Goal: Transaction & Acquisition: Purchase product/service

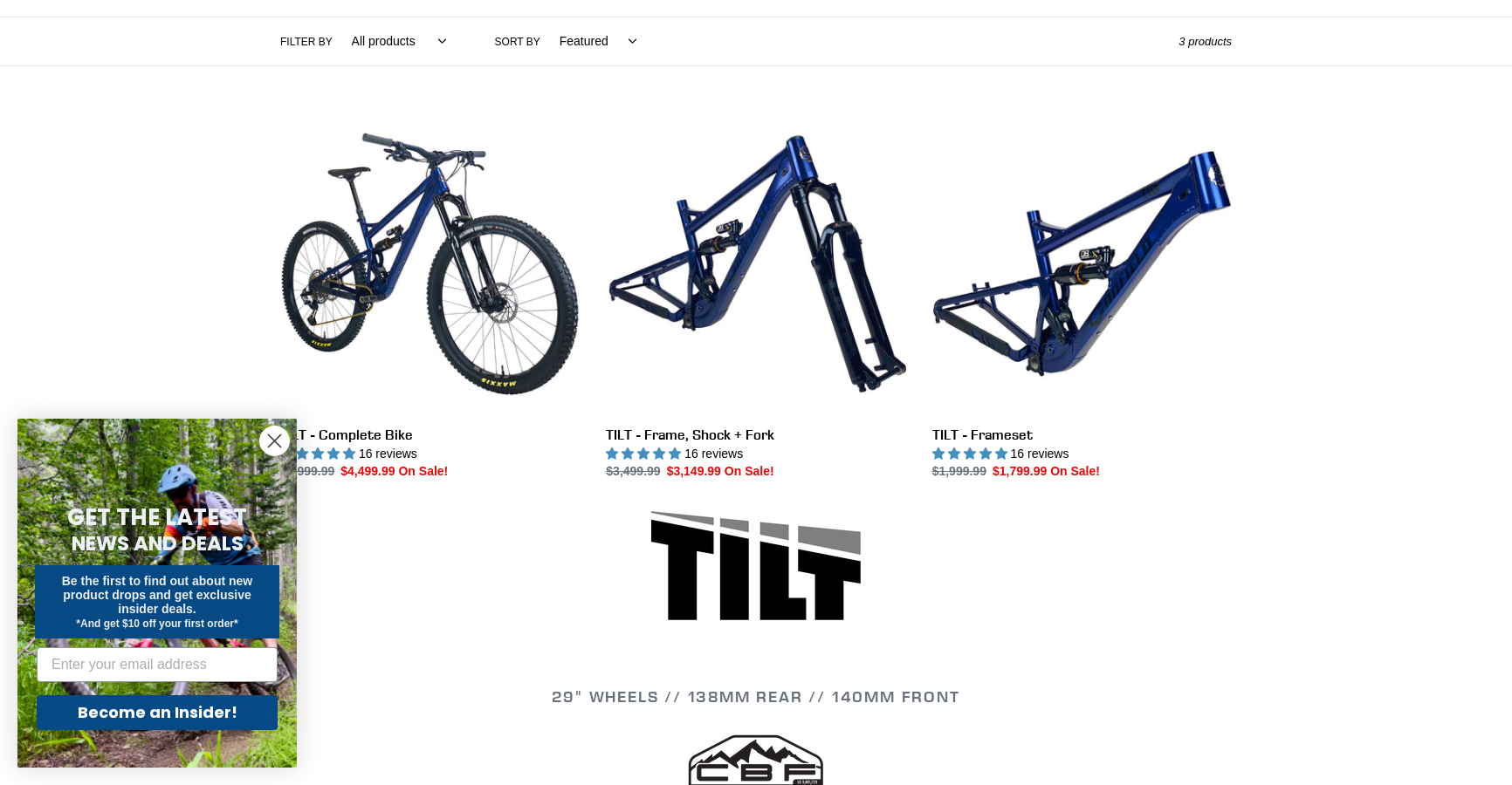
scroll to position [396, 0]
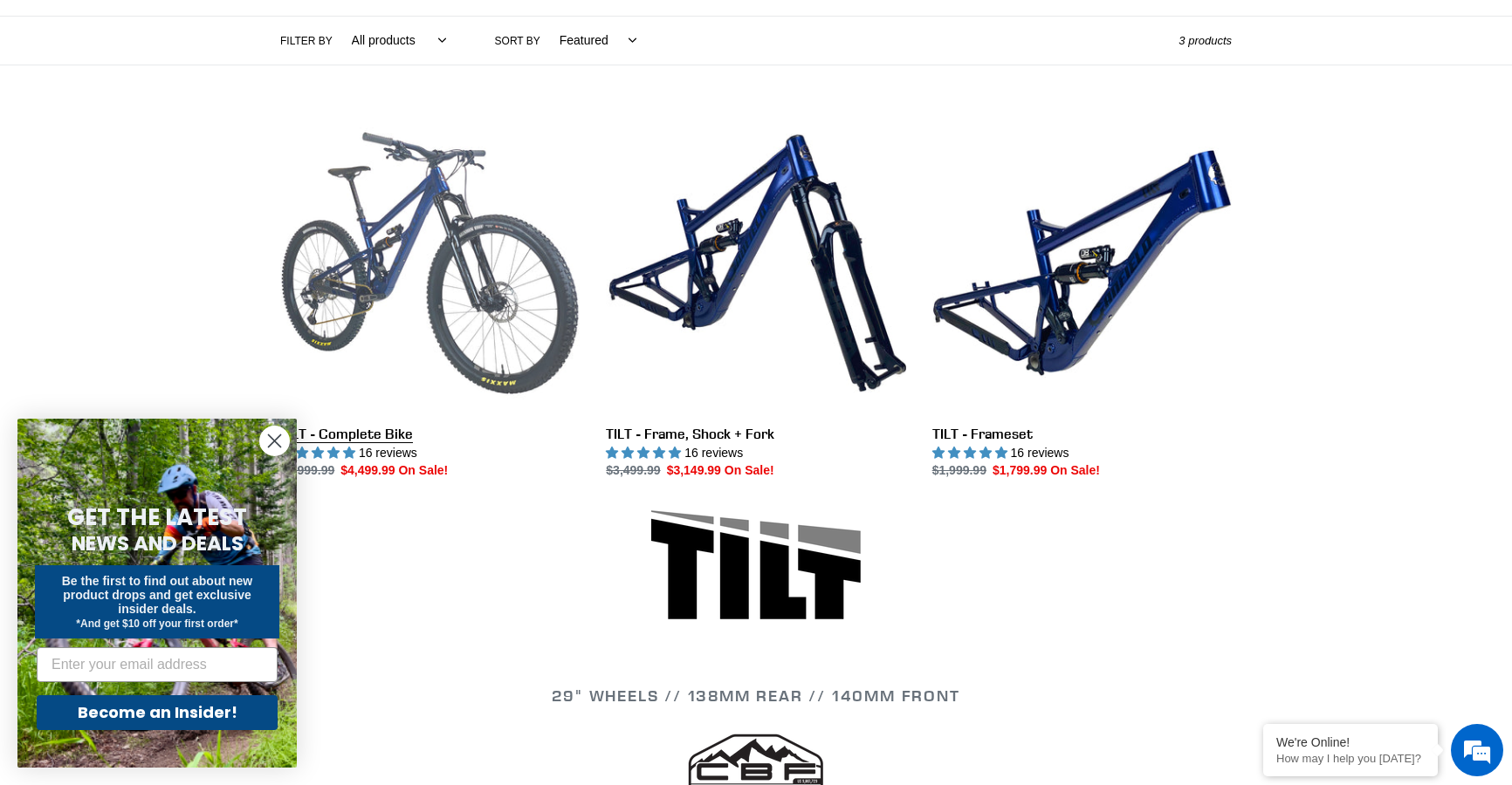
click at [360, 232] on link "TILT - Complete Bike" at bounding box center [430, 298] width 300 height 368
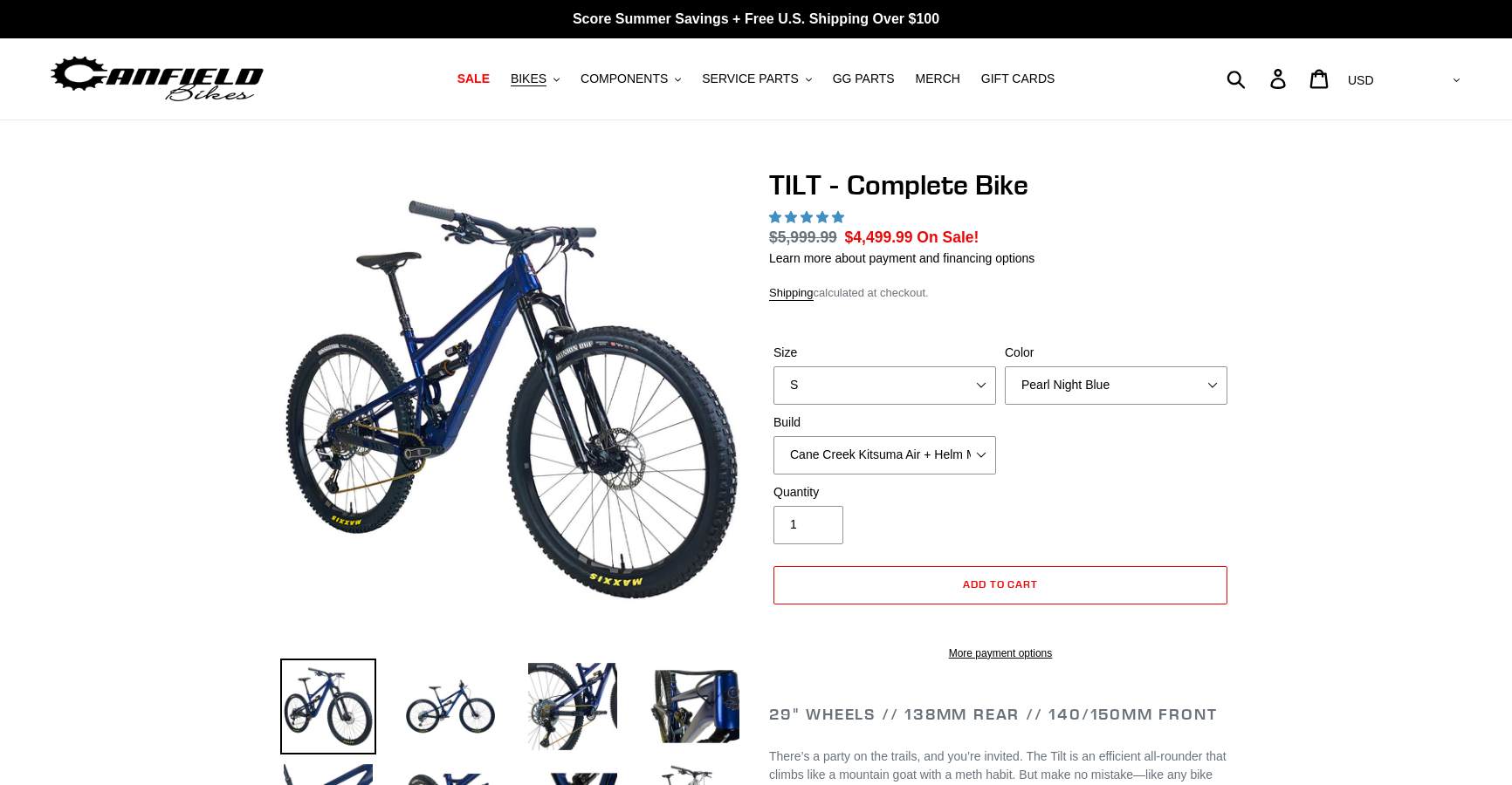
select select "highest-rating"
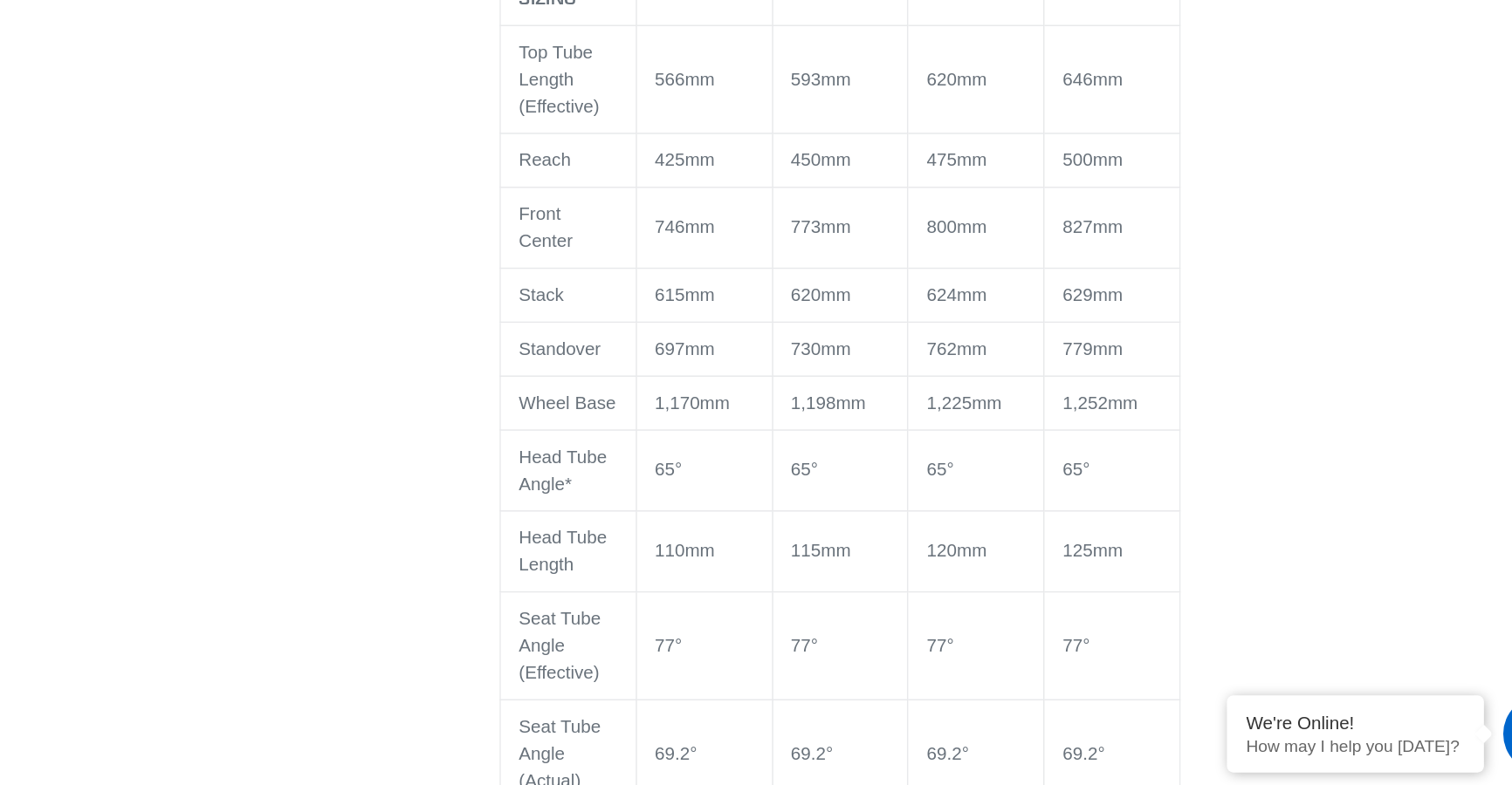
scroll to position [1437, 0]
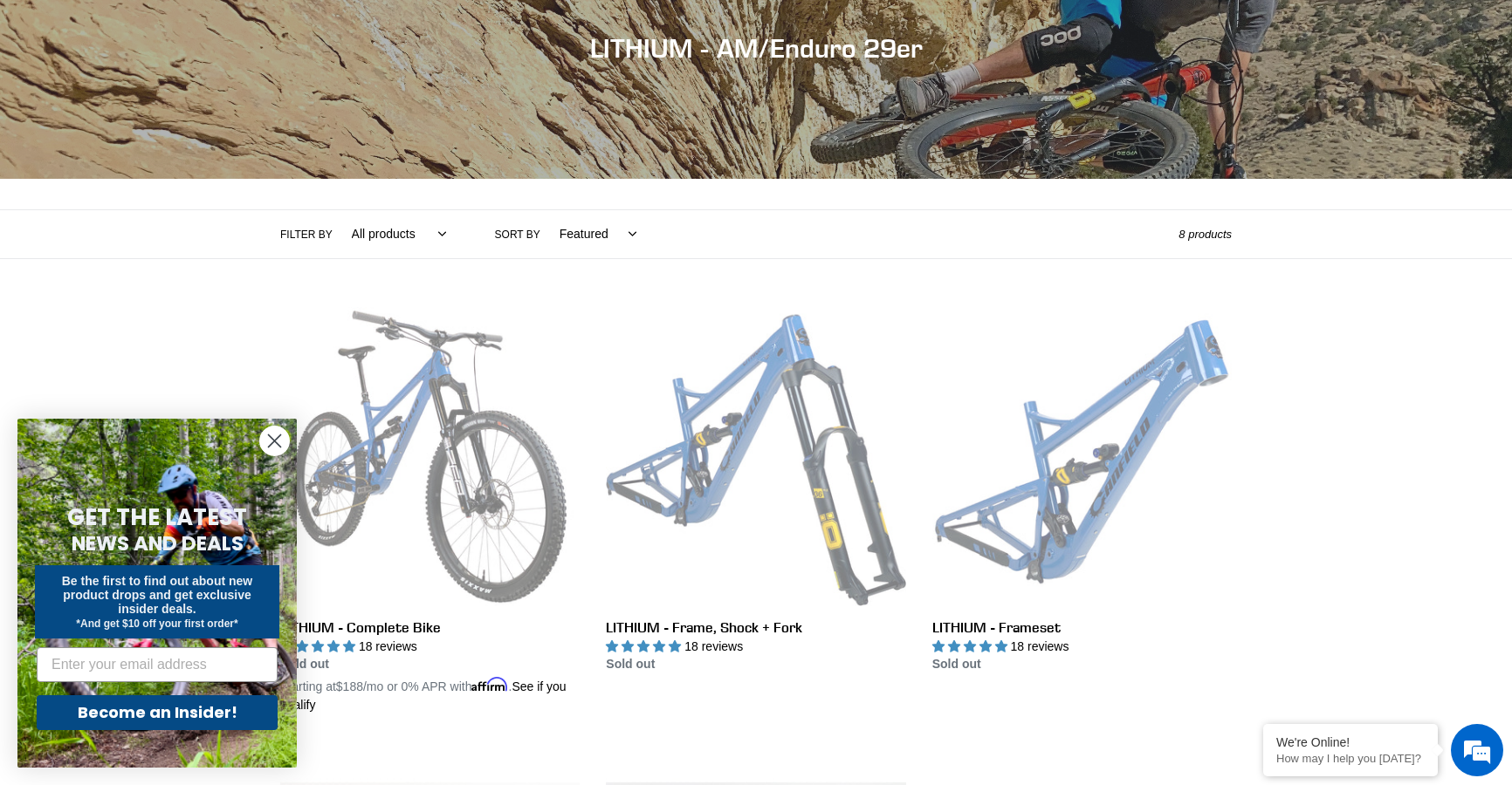
scroll to position [216, 0]
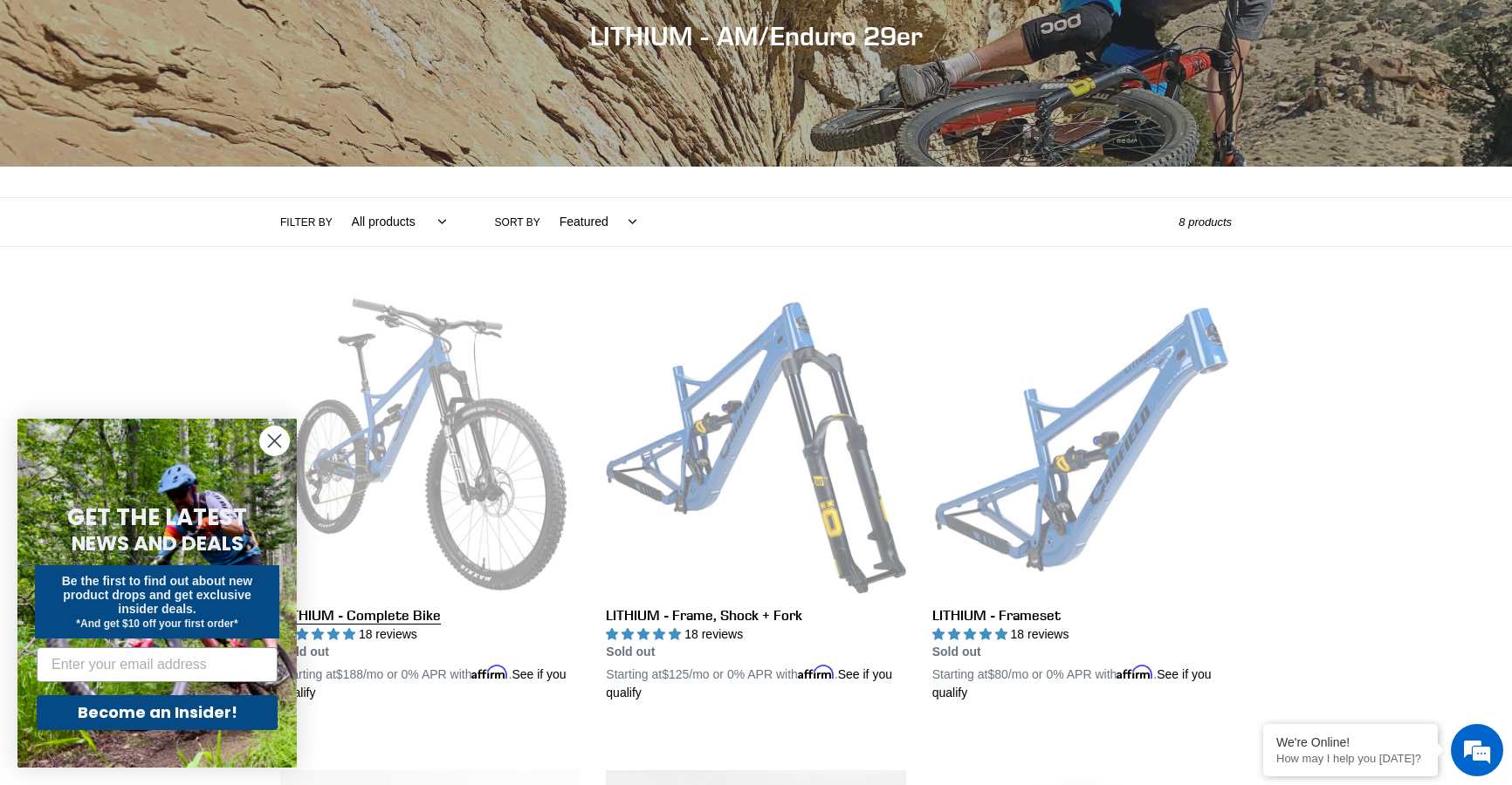
click at [412, 465] on link "LITHIUM - Complete Bike" at bounding box center [430, 498] width 300 height 408
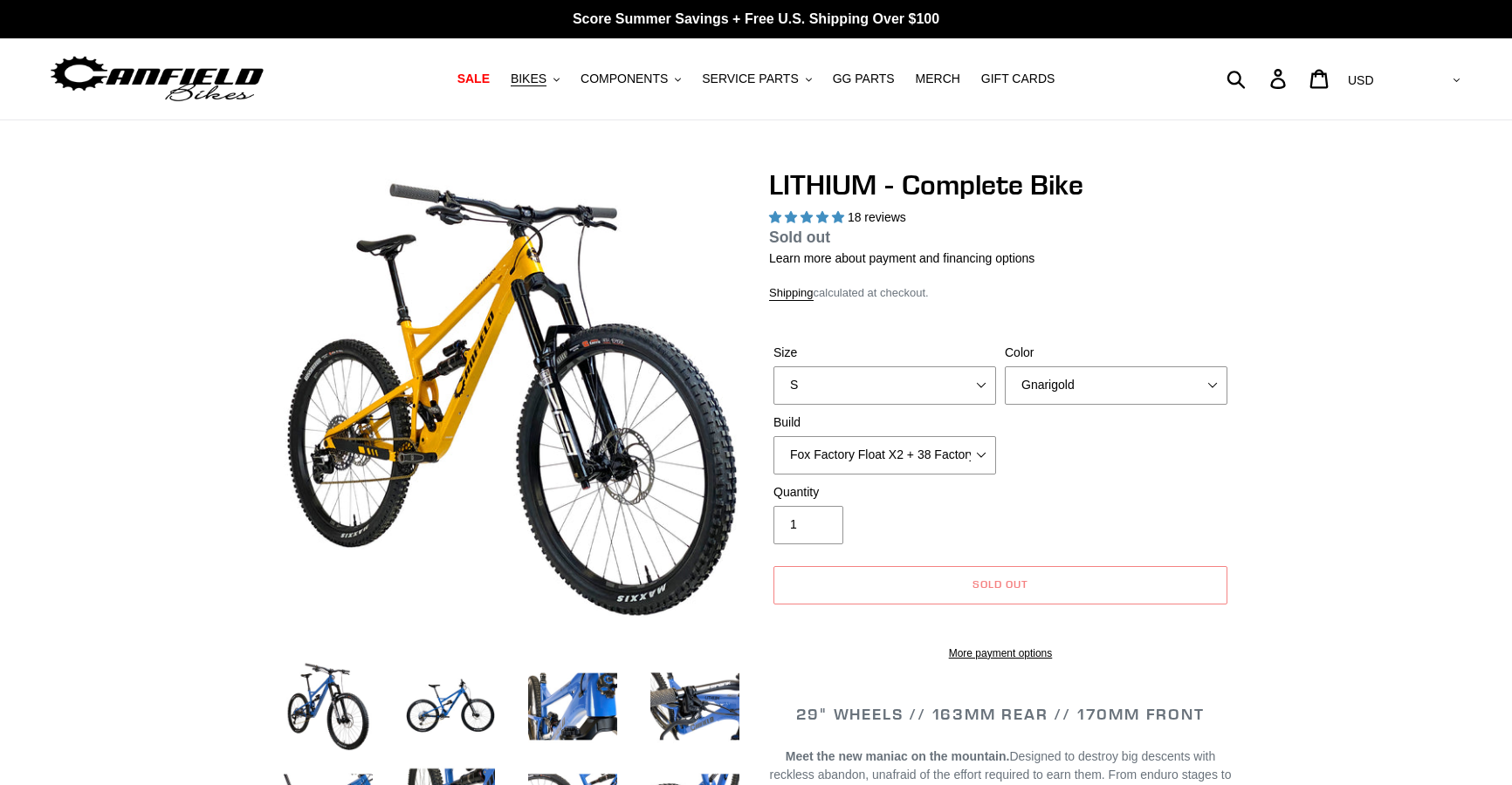
select select "highest-rating"
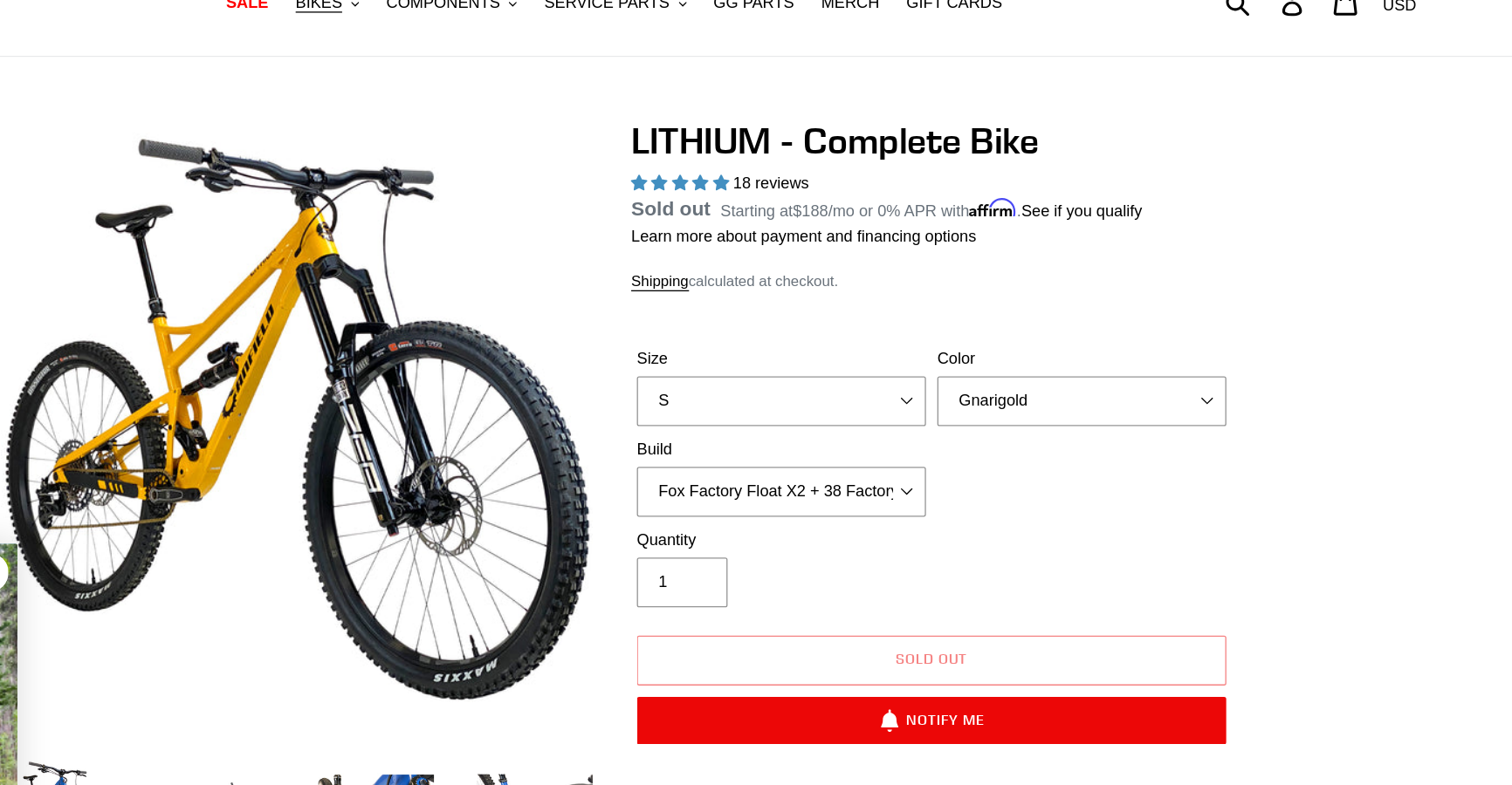
scroll to position [26, 0]
